Goal: Ask a question: Seek information or help from site administrators or community

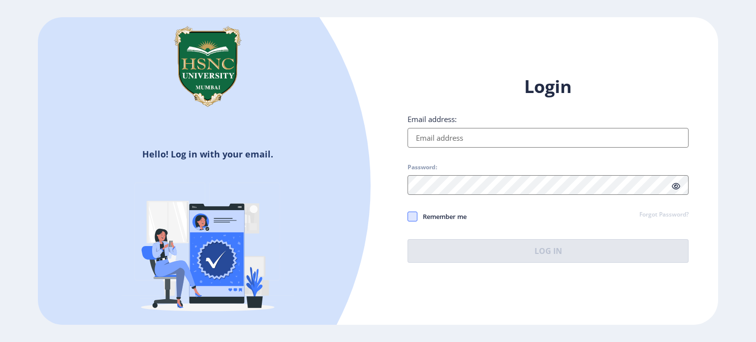
type input "[EMAIL_ADDRESS][DOMAIN_NAME]"
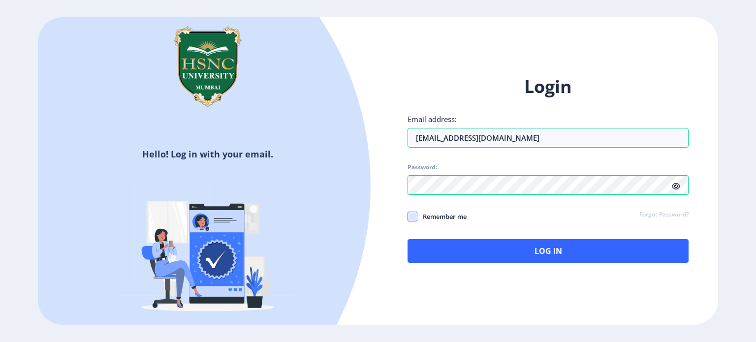
click at [409, 213] on span at bounding box center [412, 217] width 10 height 10
click at [408, 216] on input "Remember me" at bounding box center [407, 216] width 0 height 0
checkbox input "true"
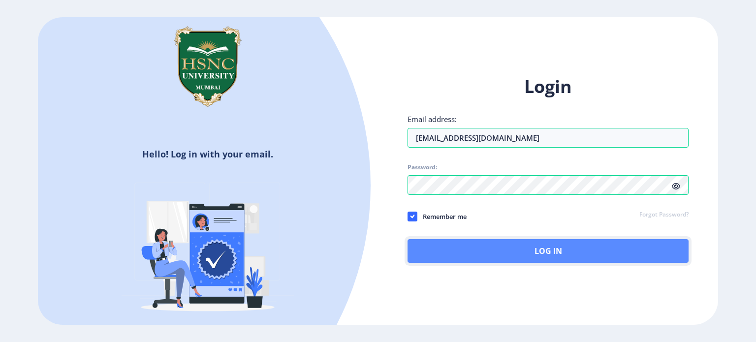
click at [437, 245] on button "Log In" at bounding box center [547, 251] width 281 height 24
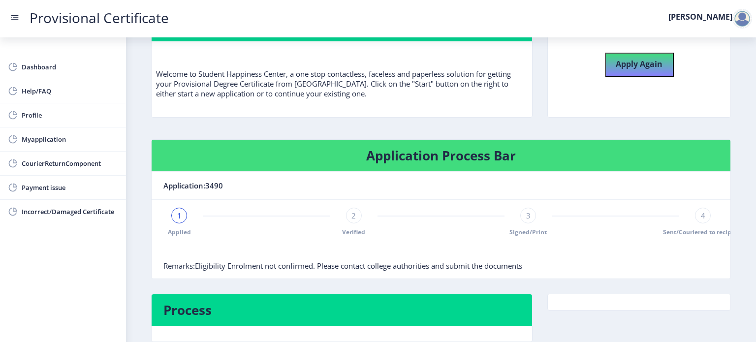
scroll to position [98, 0]
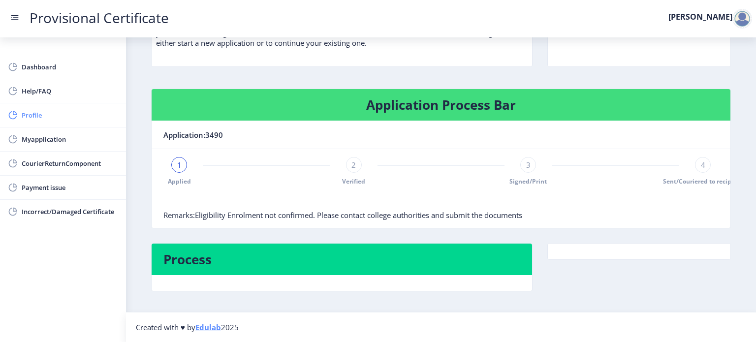
click at [61, 114] on span "Profile" at bounding box center [70, 115] width 96 height 12
select select "[DEMOGRAPHIC_DATA]"
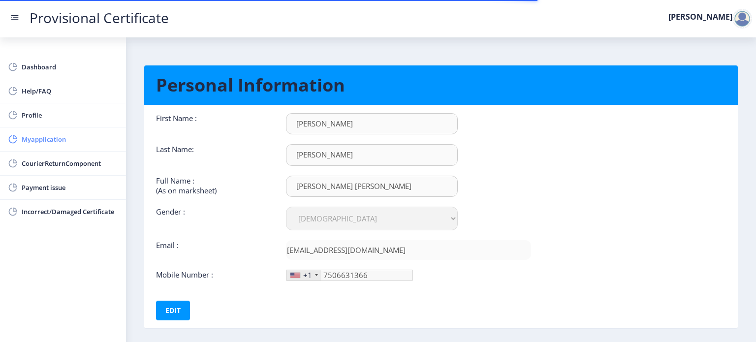
click at [49, 137] on span "Myapplication" at bounding box center [70, 139] width 96 height 12
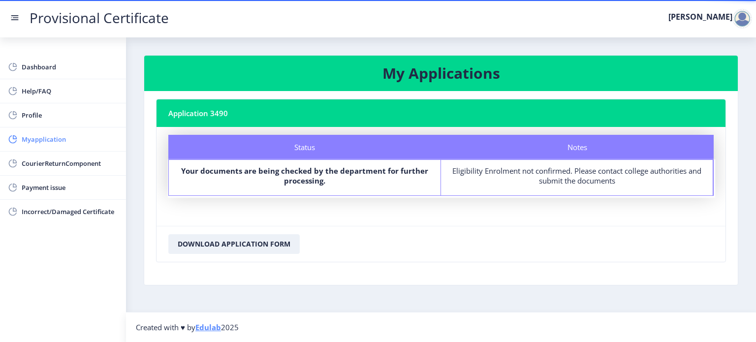
click at [73, 130] on link "Myapplication" at bounding box center [63, 139] width 126 height 24
click at [40, 141] on span "Myapplication" at bounding box center [70, 139] width 96 height 12
click at [26, 137] on span "Myapplication" at bounding box center [70, 139] width 96 height 12
click at [67, 214] on span "Incorrect/Damaged Certificate" at bounding box center [70, 212] width 96 height 12
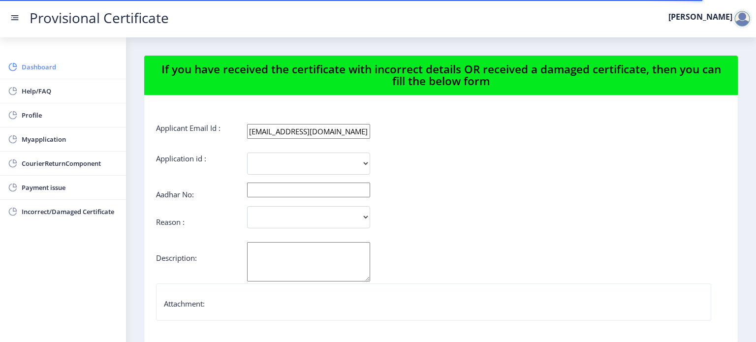
click at [49, 68] on span "Dashboard" at bounding box center [70, 67] width 96 height 12
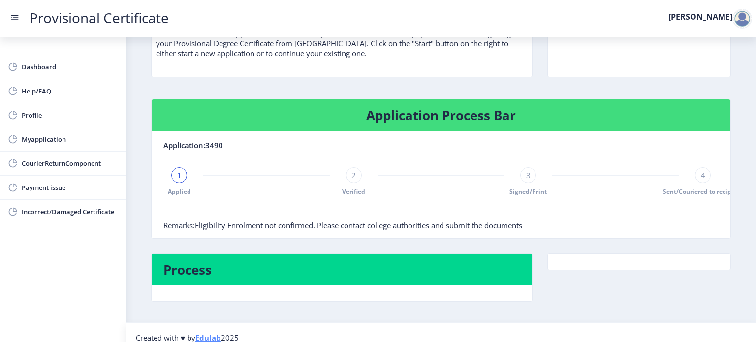
scroll to position [98, 0]
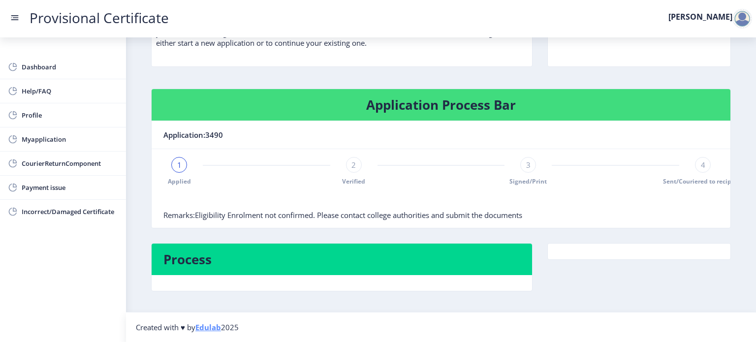
click at [176, 161] on div "1" at bounding box center [179, 165] width 16 height 16
click at [181, 165] on span "1" at bounding box center [179, 165] width 4 height 10
click at [65, 90] on span "Help/FAQ" at bounding box center [70, 91] width 96 height 12
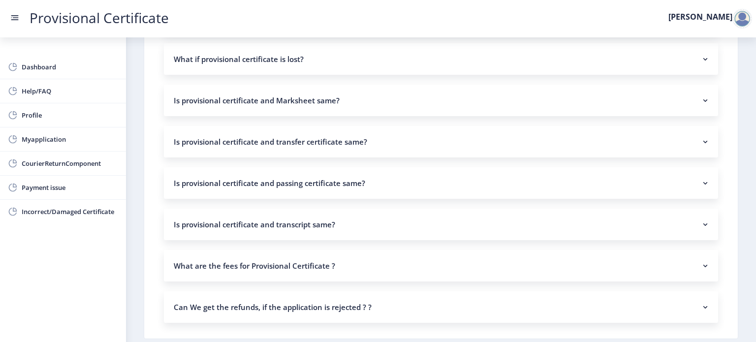
scroll to position [754, 0]
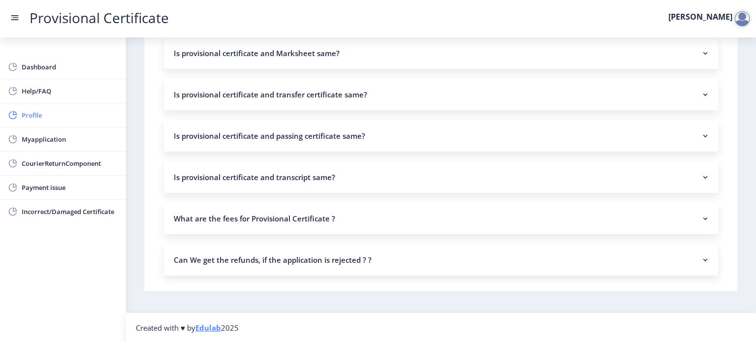
click at [18, 115] on link "Profile" at bounding box center [63, 115] width 126 height 24
select select "[DEMOGRAPHIC_DATA]"
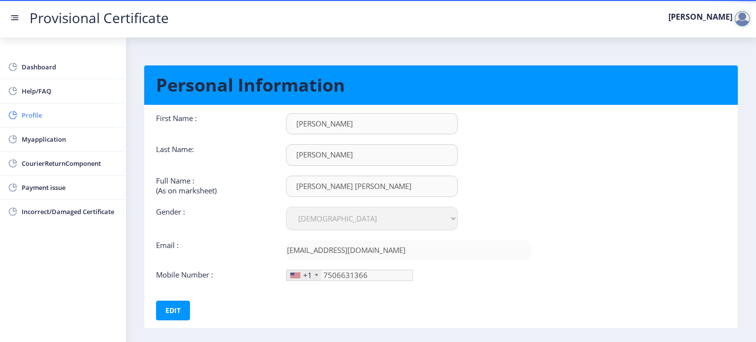
scroll to position [45, 0]
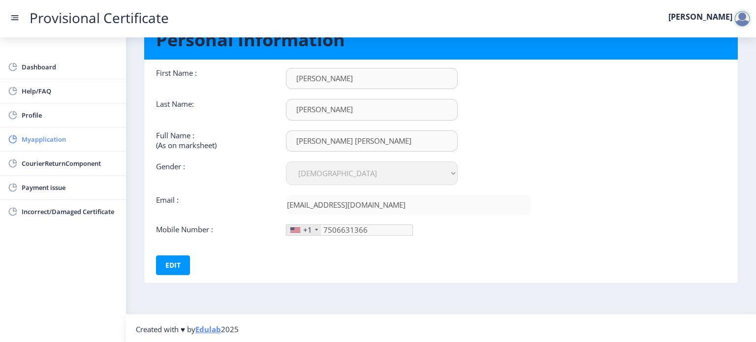
click at [25, 145] on link "Myapplication" at bounding box center [63, 139] width 126 height 24
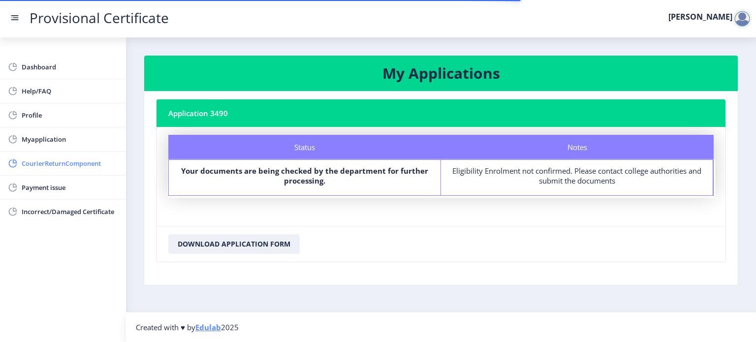
click at [44, 166] on span "CourierReturnComponent" at bounding box center [70, 163] width 96 height 12
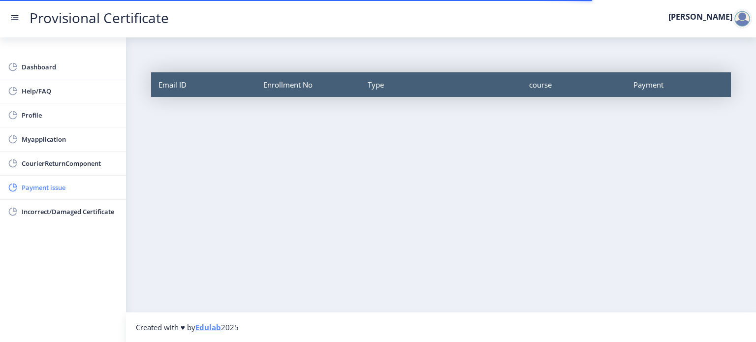
click at [45, 186] on span "Payment issue" at bounding box center [70, 188] width 96 height 12
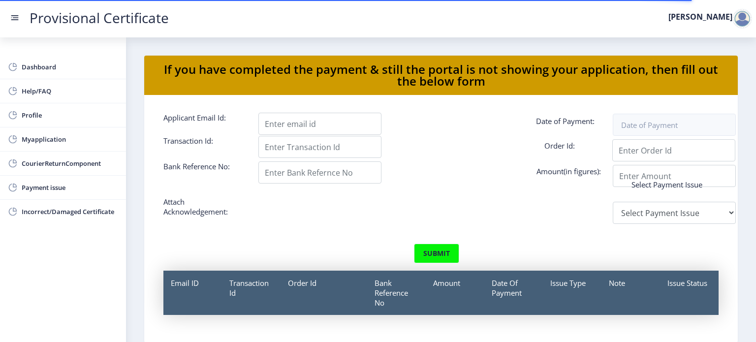
scroll to position [12, 0]
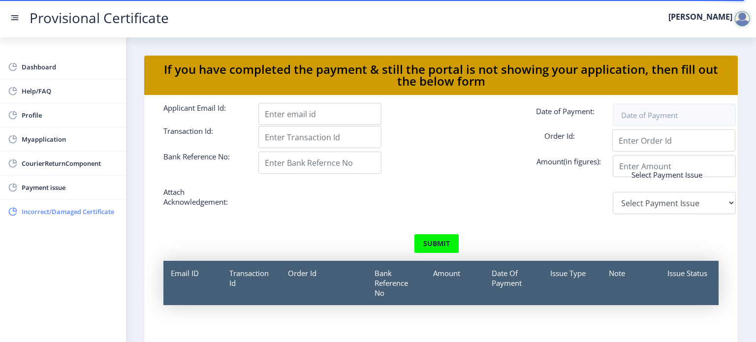
click at [61, 217] on link "Incorrect/Damaged Certificate" at bounding box center [63, 212] width 126 height 24
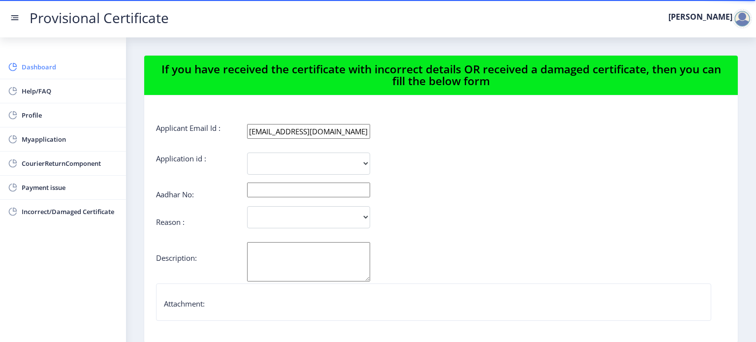
click at [36, 73] on link "Dashboard" at bounding box center [63, 67] width 126 height 24
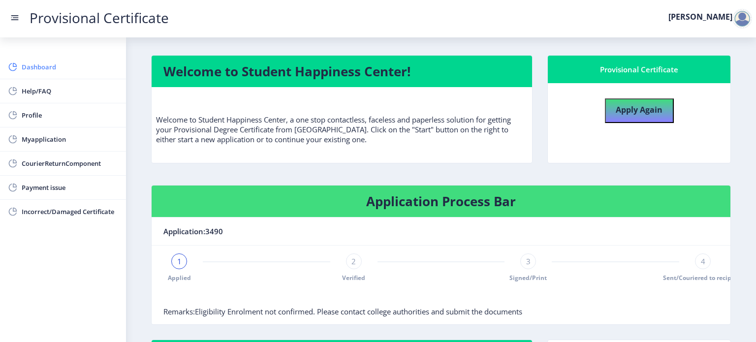
click at [22, 95] on span "Help/FAQ" at bounding box center [70, 91] width 96 height 12
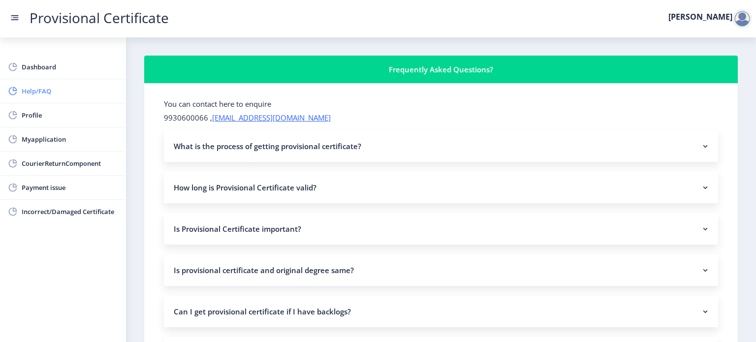
click at [21, 98] on link "Help/FAQ" at bounding box center [63, 91] width 126 height 24
